Goal: Download file/media

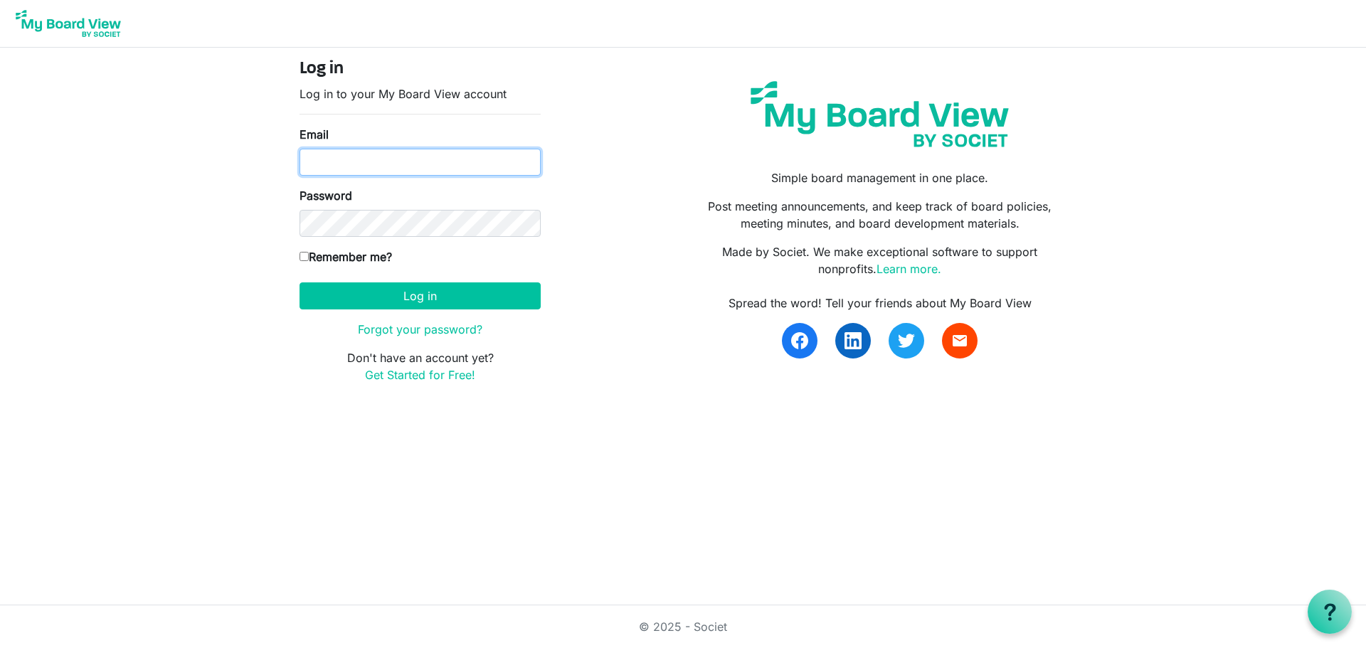
type input "[PERSON_NAME][EMAIL_ADDRESS][DOMAIN_NAME]"
click at [378, 280] on form "Log in Log in to your My Board View account Email lindsay@gths.ca Password Reme…" at bounding box center [419, 221] width 241 height 324
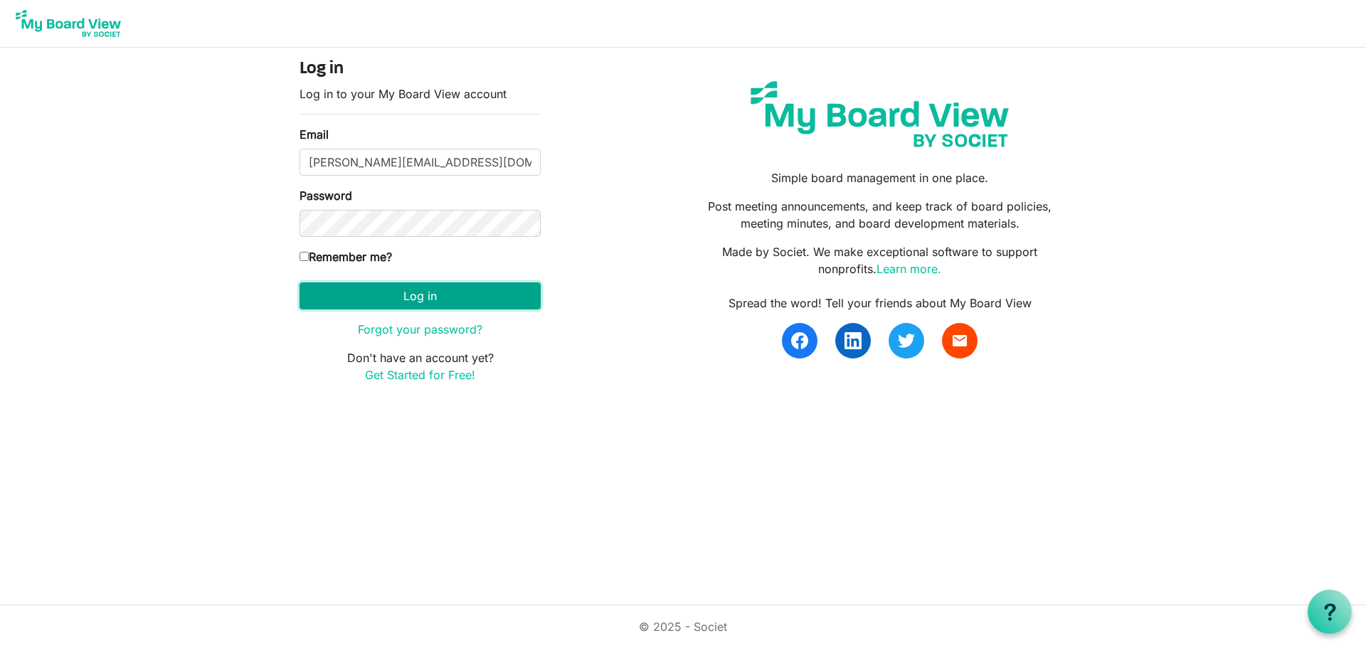
click at [381, 289] on button "Log in" at bounding box center [419, 295] width 241 height 27
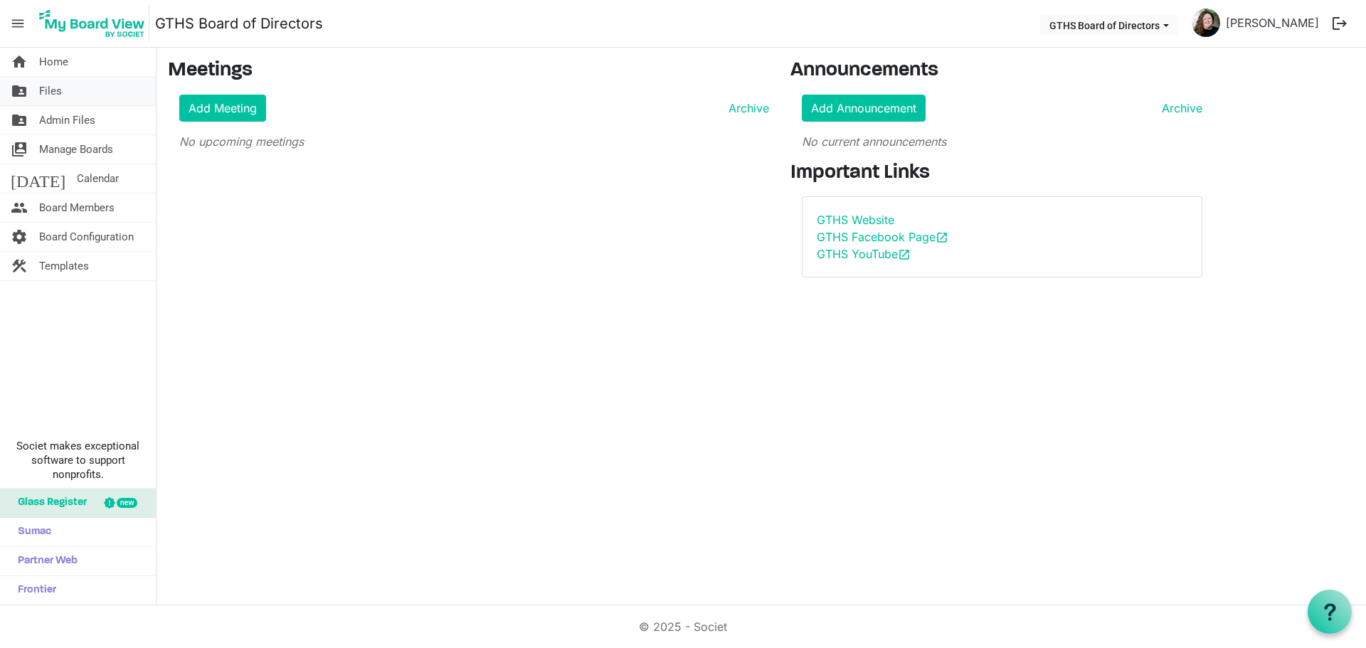
click at [78, 97] on link "folder_shared Files" at bounding box center [78, 91] width 156 height 28
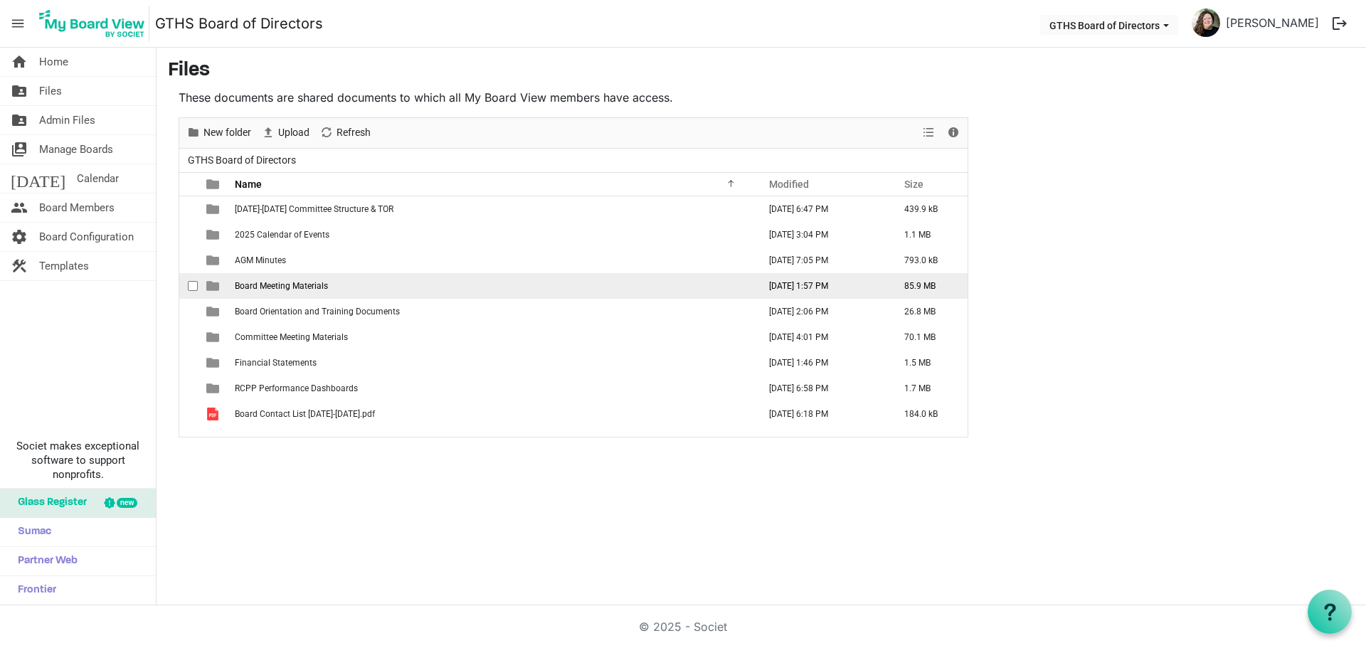
click at [297, 287] on span "Board Meeting Materials" at bounding box center [281, 286] width 93 height 10
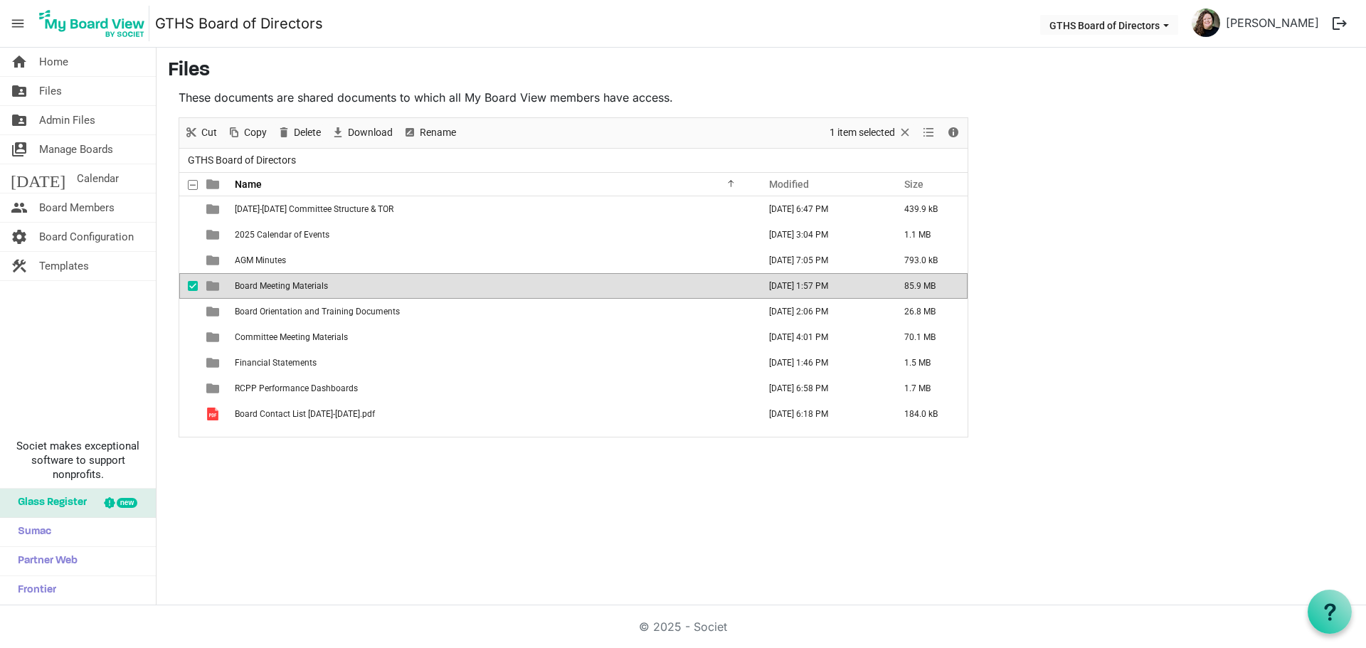
click at [297, 287] on span "Board Meeting Materials" at bounding box center [281, 286] width 93 height 10
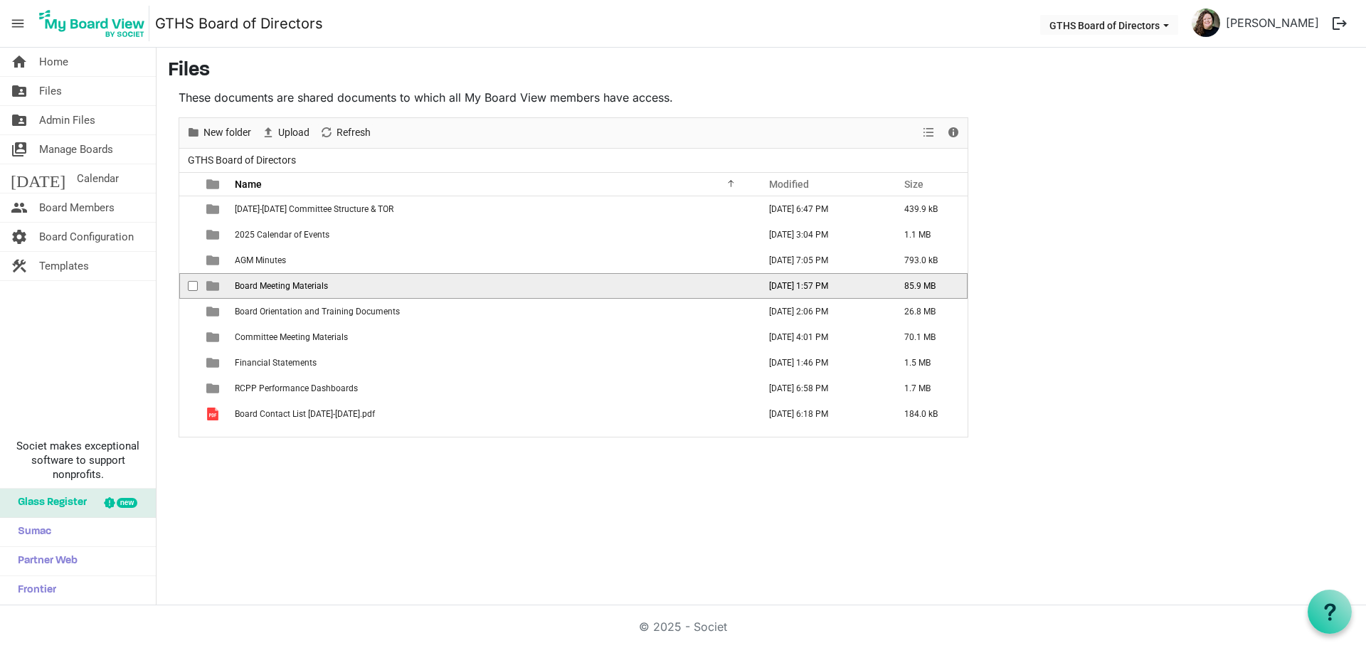
click at [297, 287] on span "Board Meeting Materials" at bounding box center [281, 286] width 93 height 10
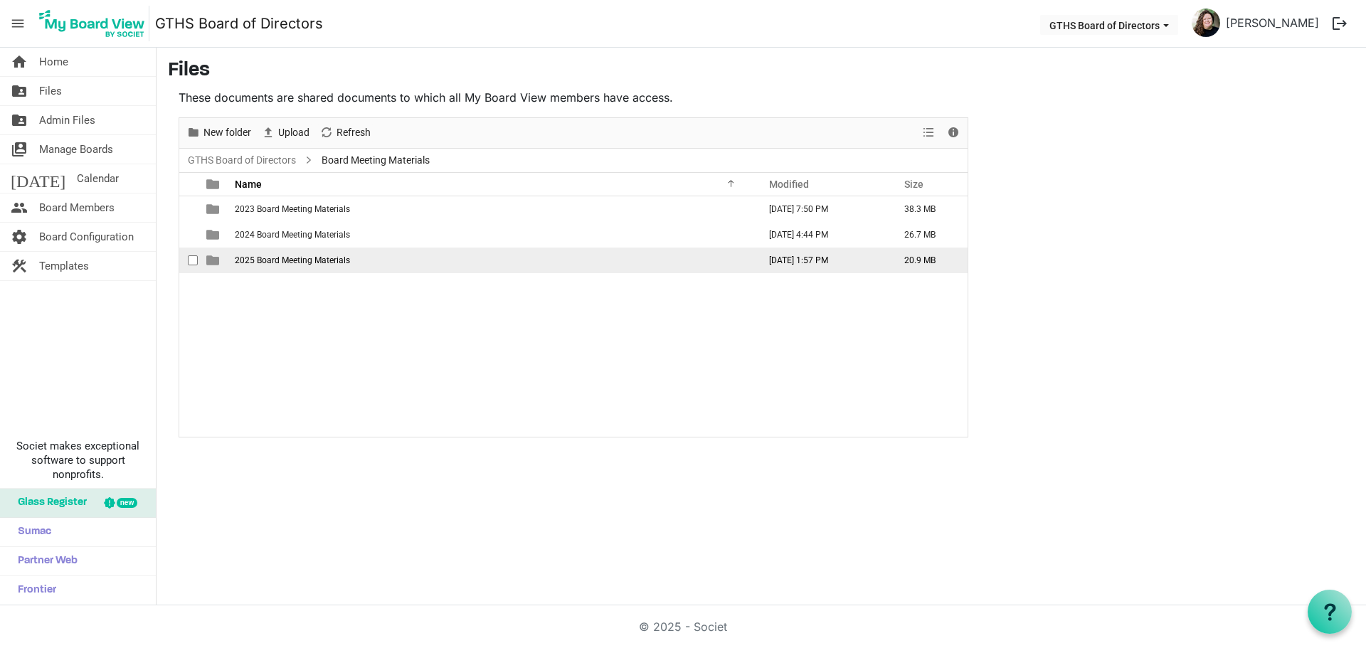
click at [302, 264] on span "2025 Board Meeting Materials" at bounding box center [292, 260] width 115 height 10
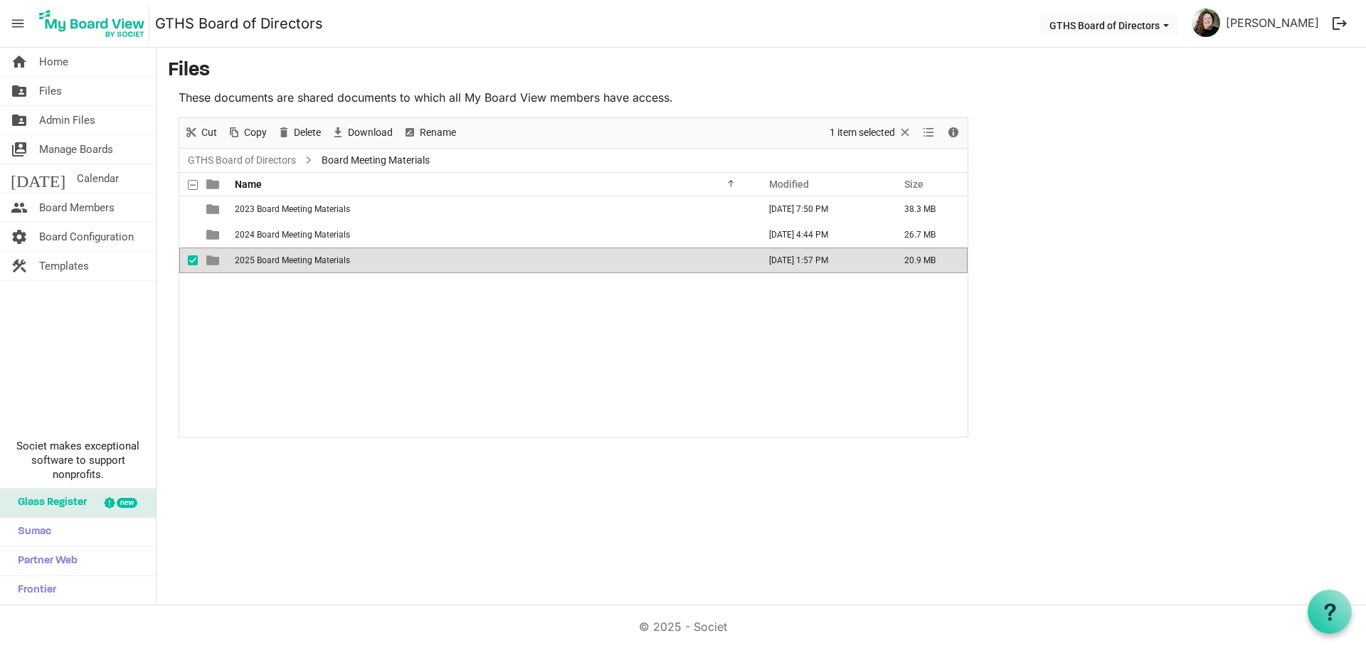
click at [302, 264] on span "2025 Board Meeting Materials" at bounding box center [292, 260] width 115 height 10
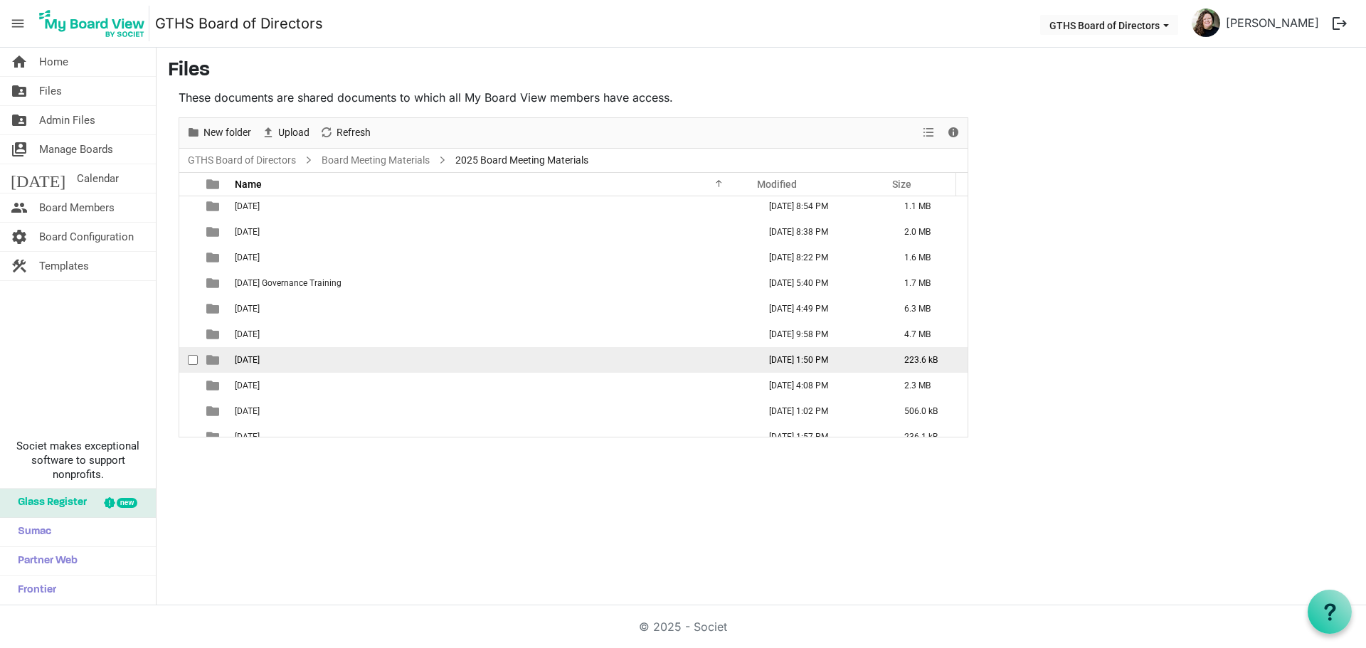
scroll to position [41, 0]
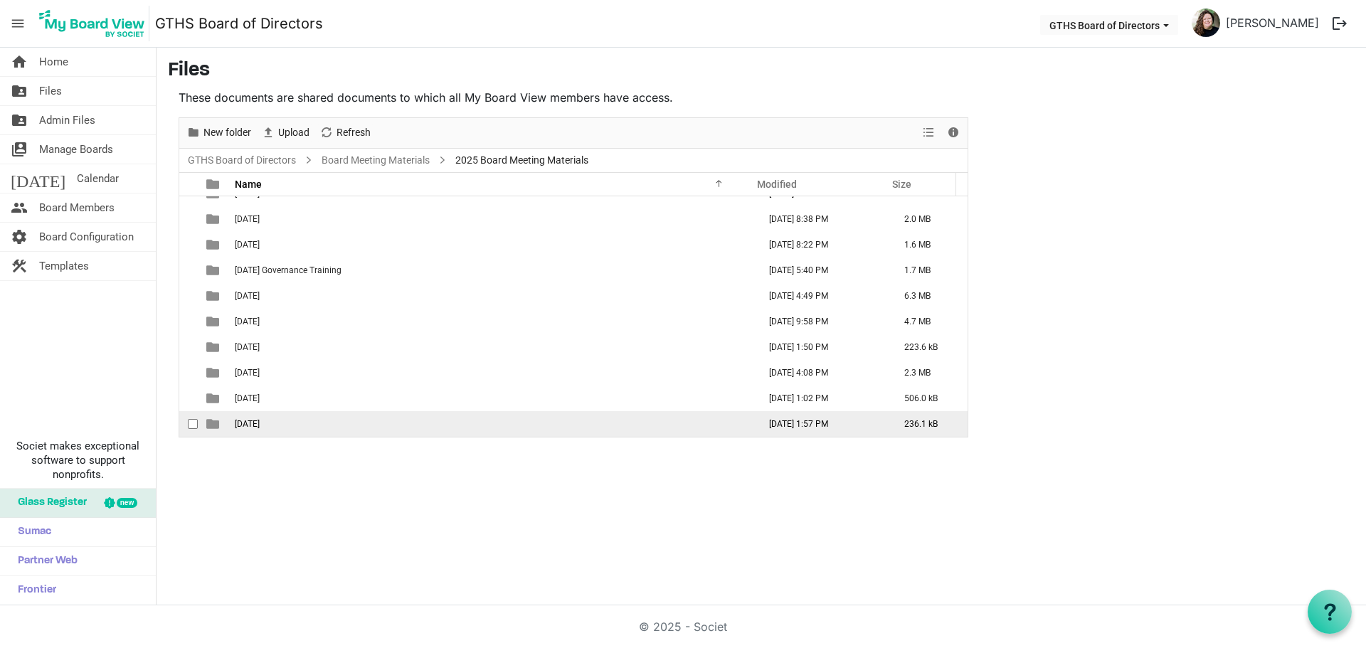
click at [260, 427] on span "[DATE]" at bounding box center [247, 424] width 25 height 10
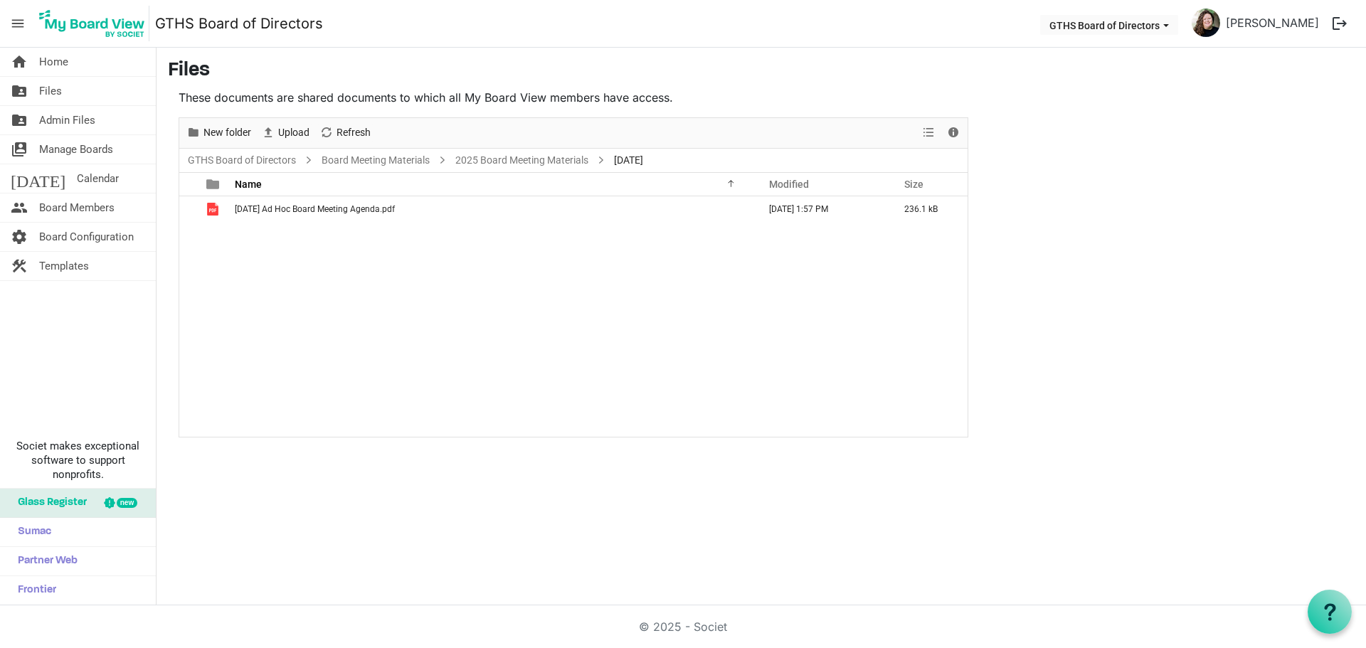
scroll to position [0, 0]
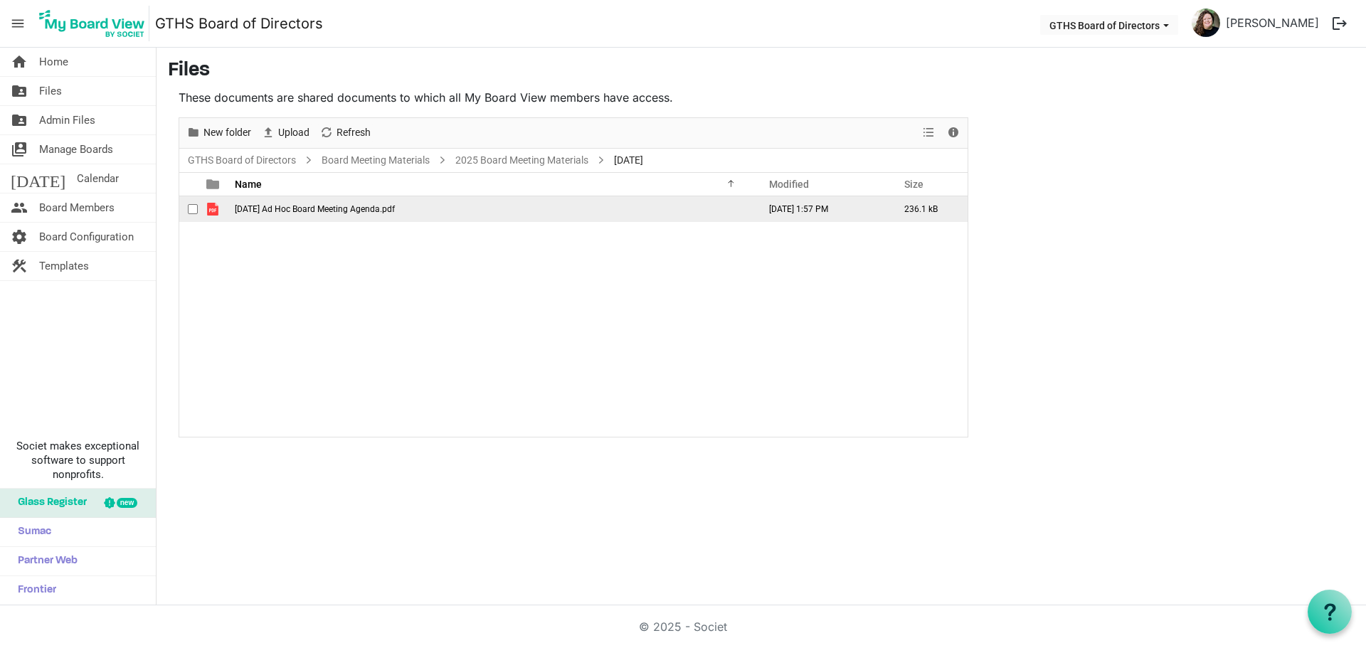
click at [340, 206] on span "[DATE] Ad Hoc Board Meeting Agenda.pdf" at bounding box center [315, 209] width 160 height 10
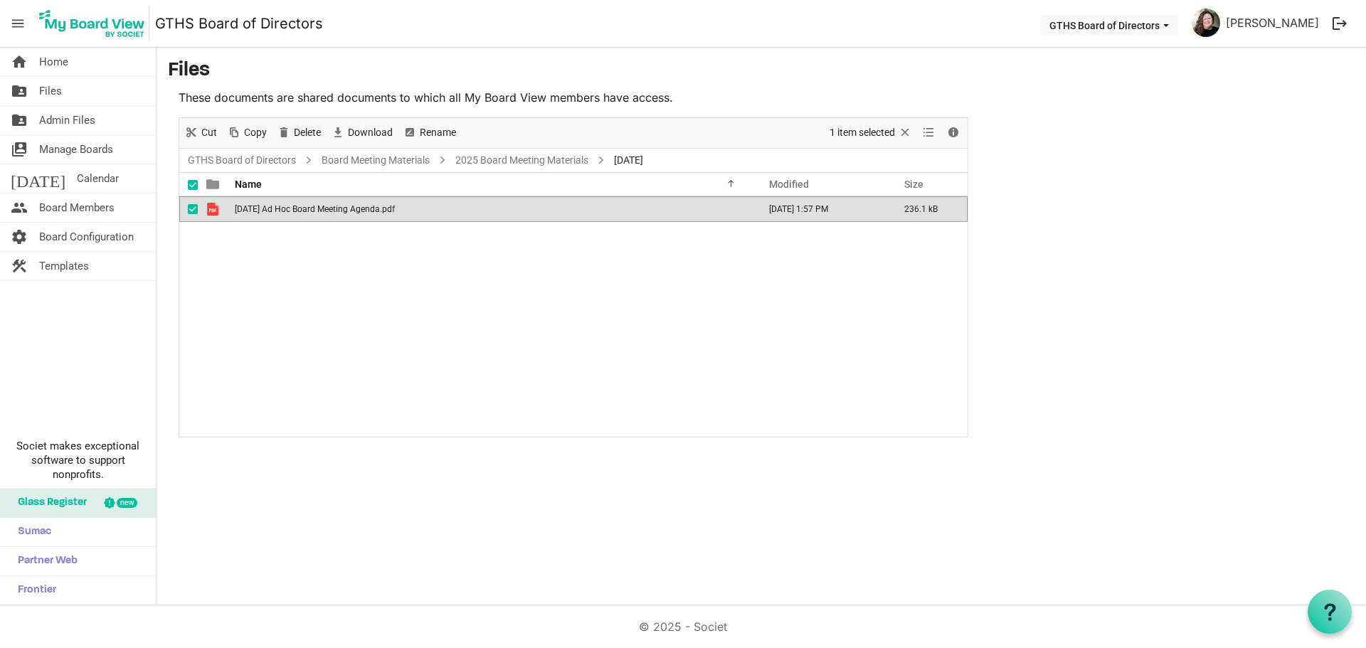
click at [340, 206] on span "[DATE] Ad Hoc Board Meeting Agenda.pdf" at bounding box center [315, 209] width 160 height 10
